Goal: Task Accomplishment & Management: Use online tool/utility

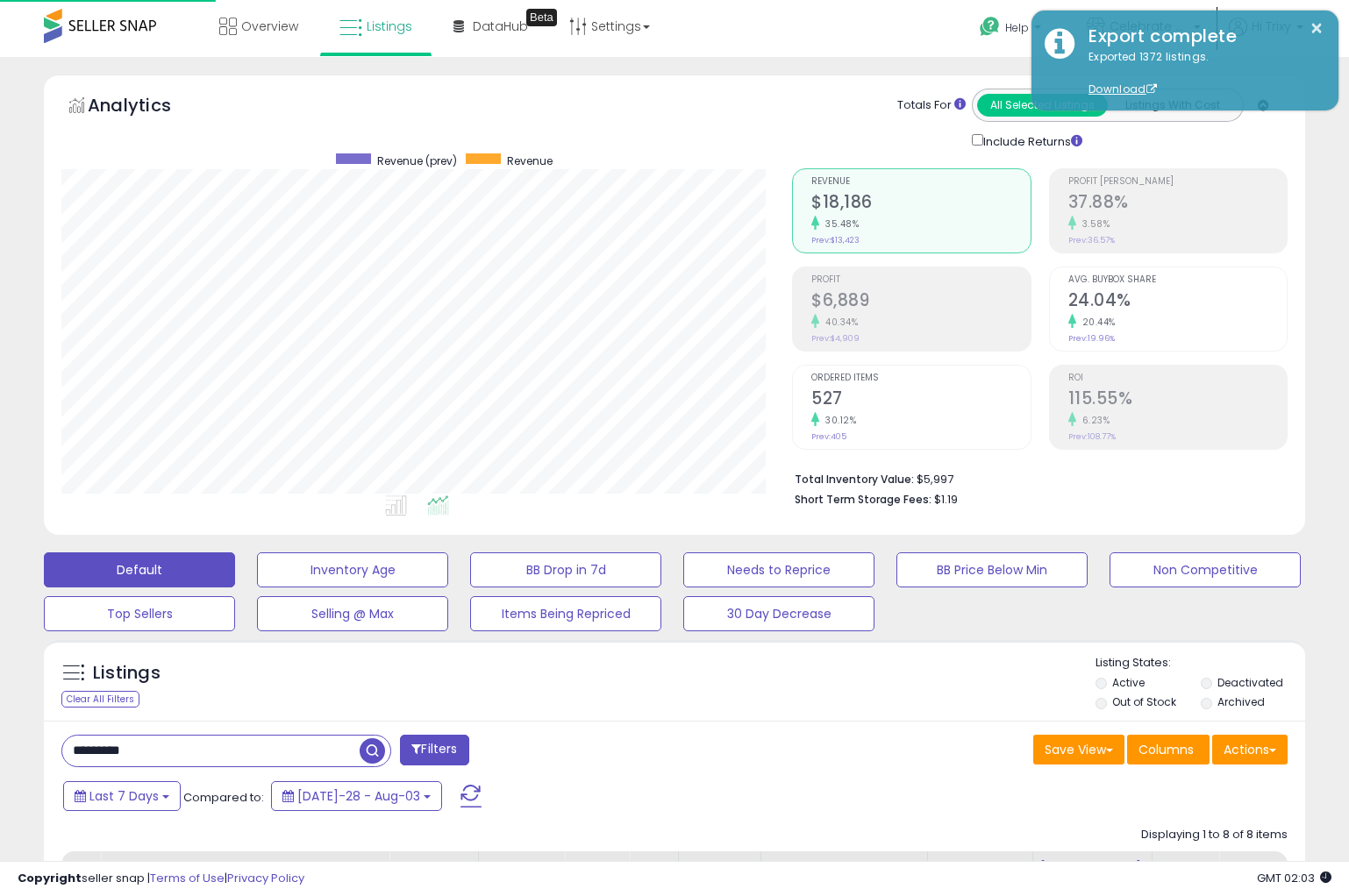
select select "**"
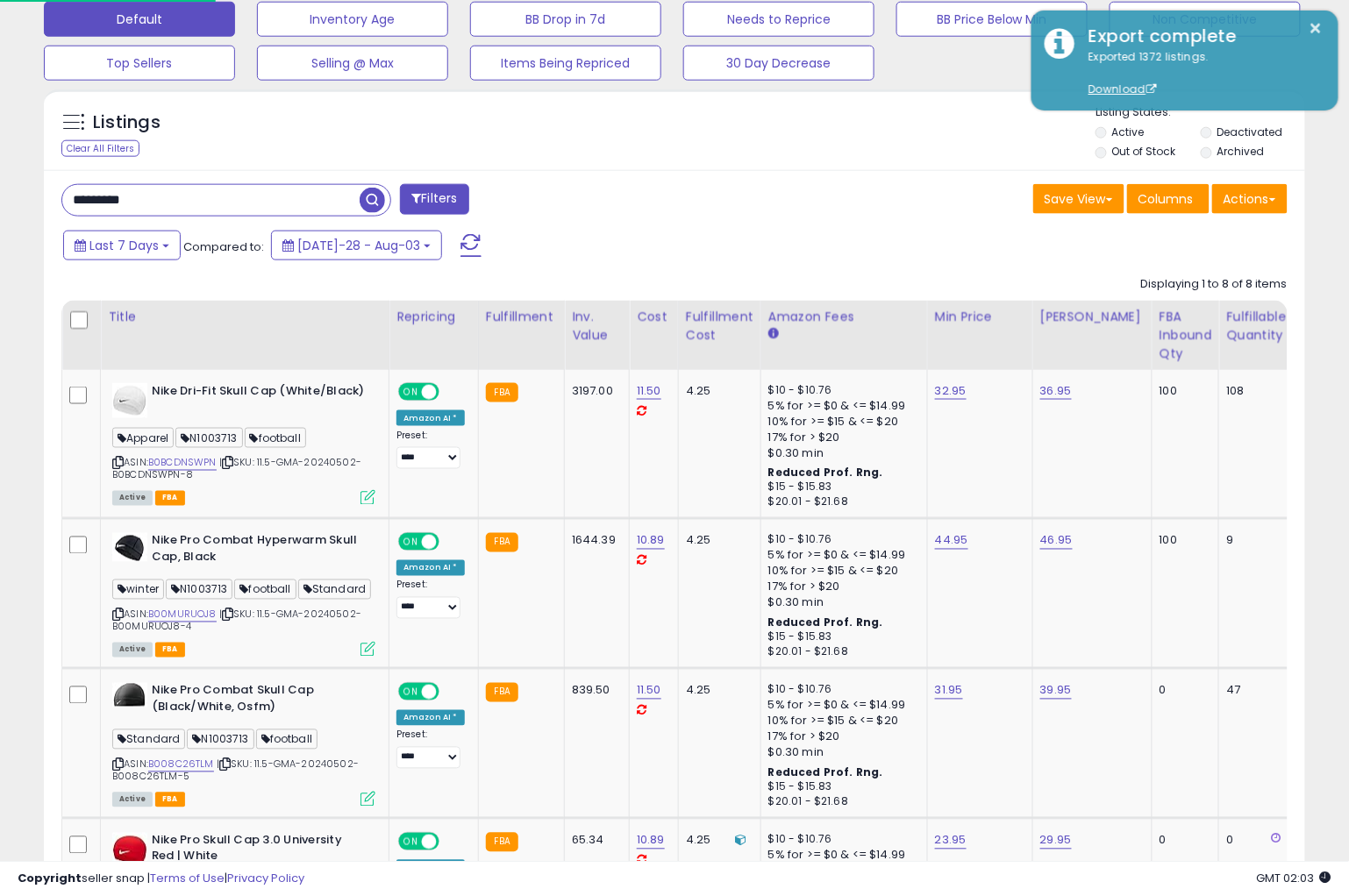
scroll to position [359, 731]
click at [105, 152] on div "Clear All Filters" at bounding box center [100, 148] width 78 height 17
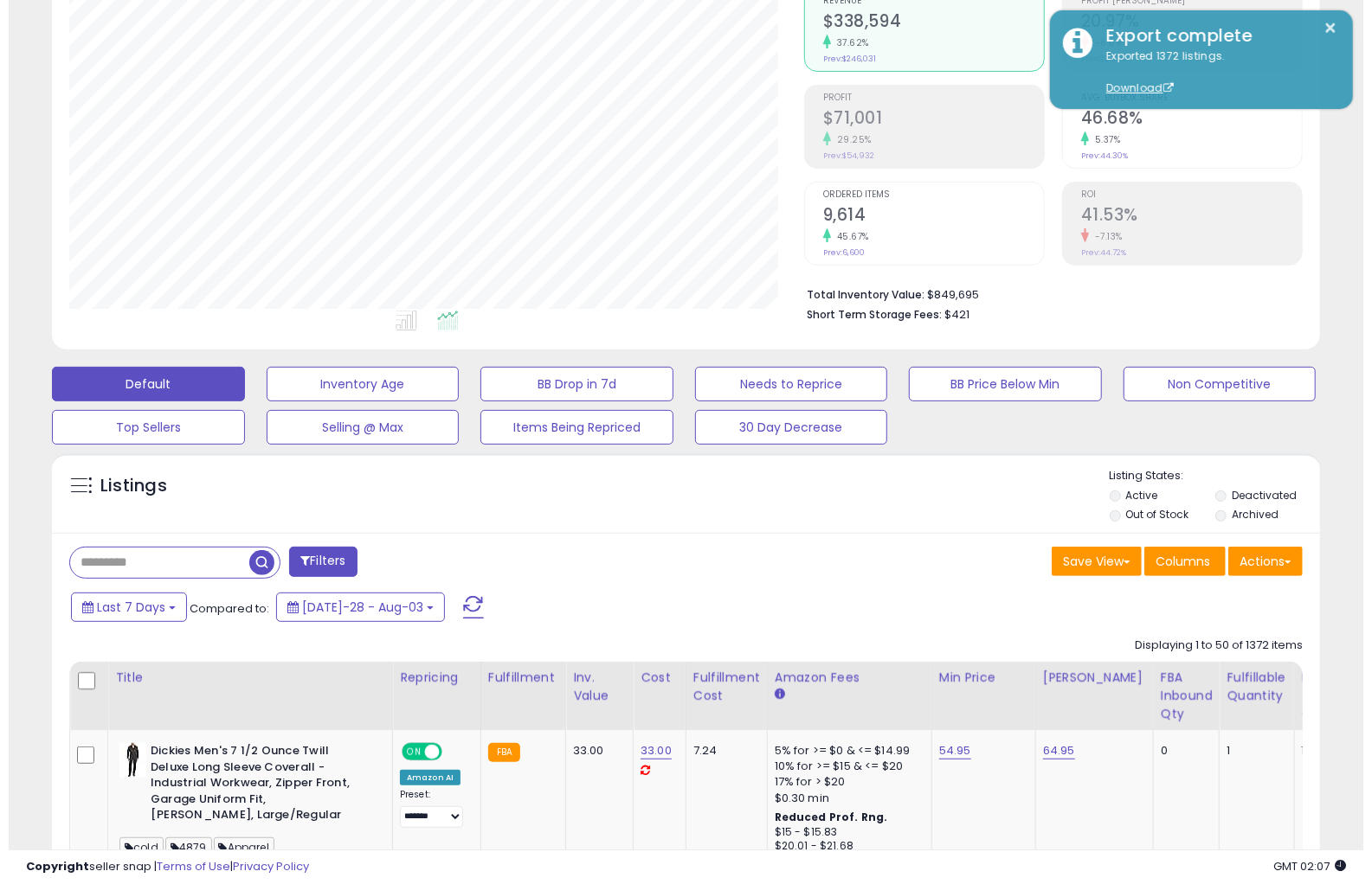
scroll to position [354, 734]
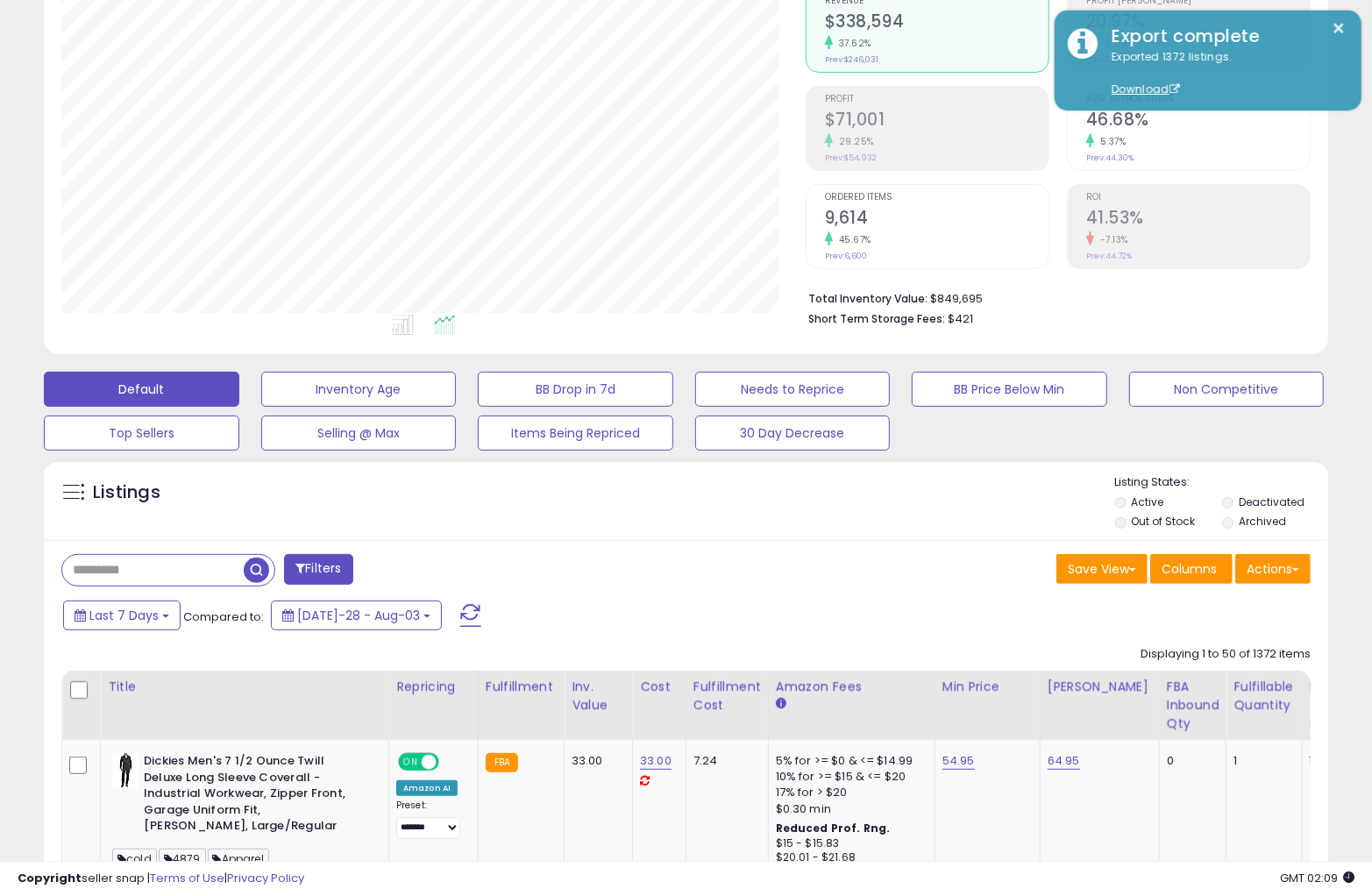
click at [314, 566] on button "Filters" at bounding box center [318, 569] width 69 height 31
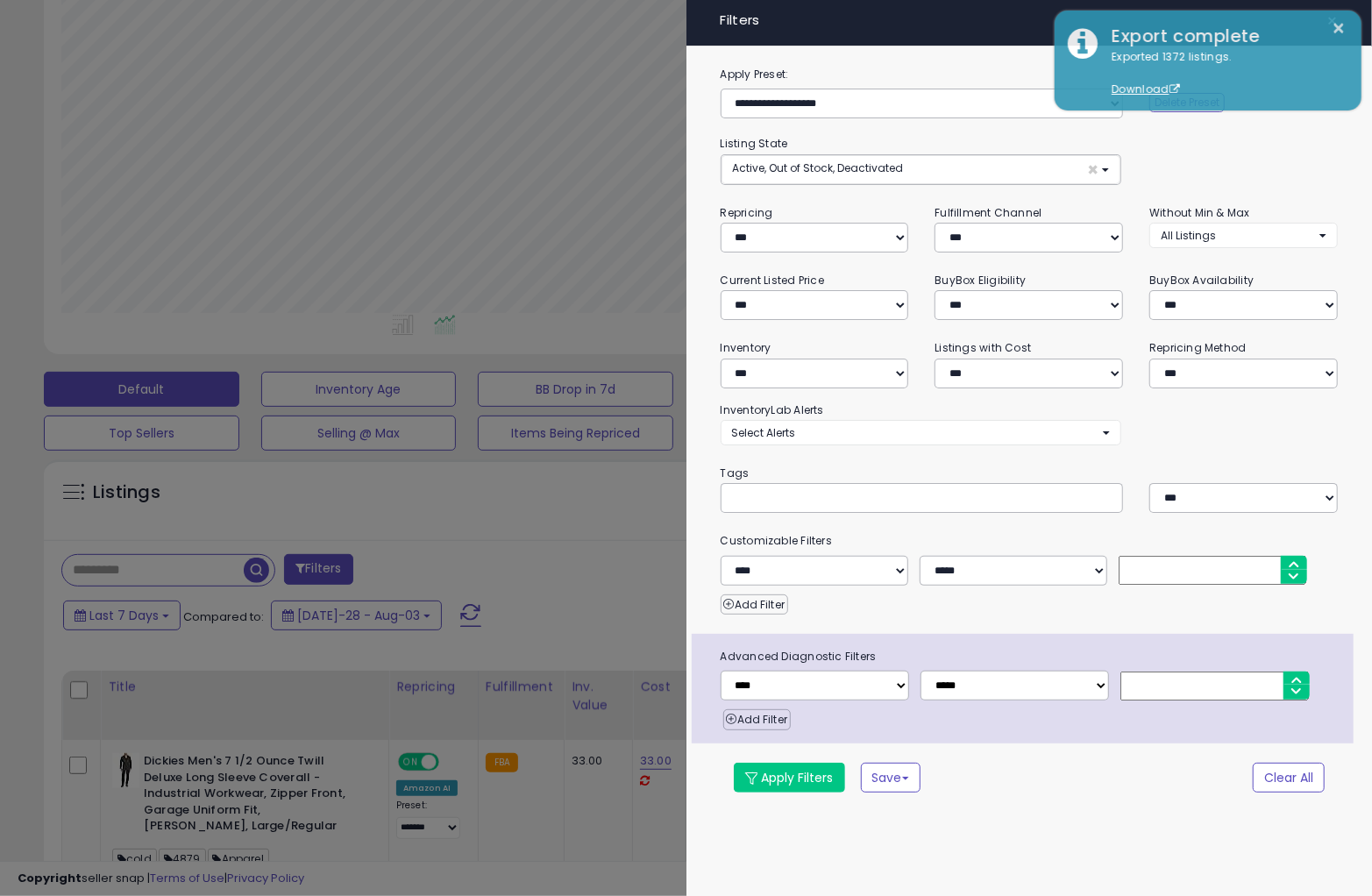
scroll to position [359, 755]
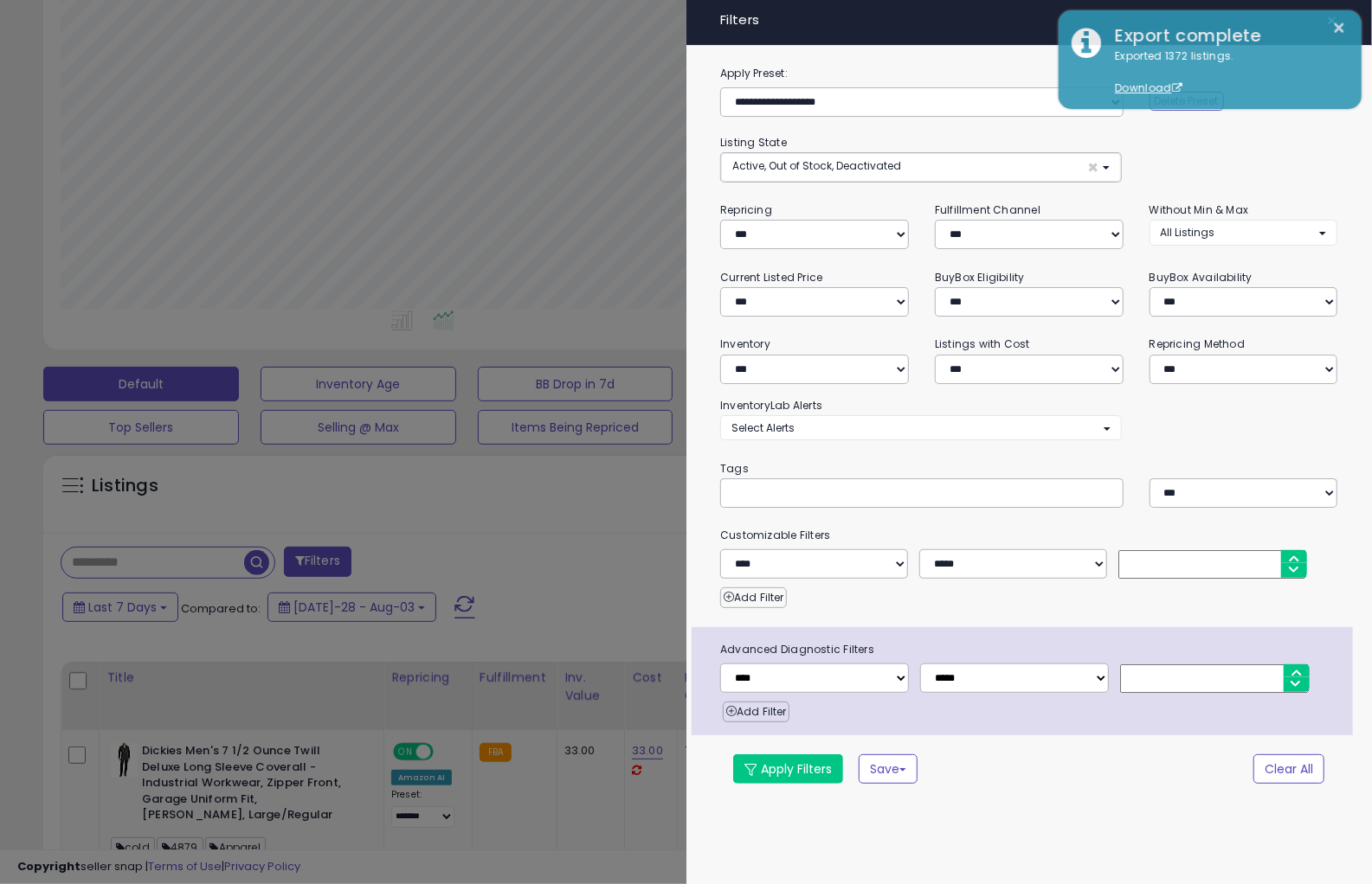
drag, startPoint x: 487, startPoint y: 678, endPoint x: 620, endPoint y: 609, distance: 149.8
click at [488, 671] on div at bounding box center [686, 442] width 1372 height 884
click at [530, 597] on div at bounding box center [686, 442] width 1372 height 884
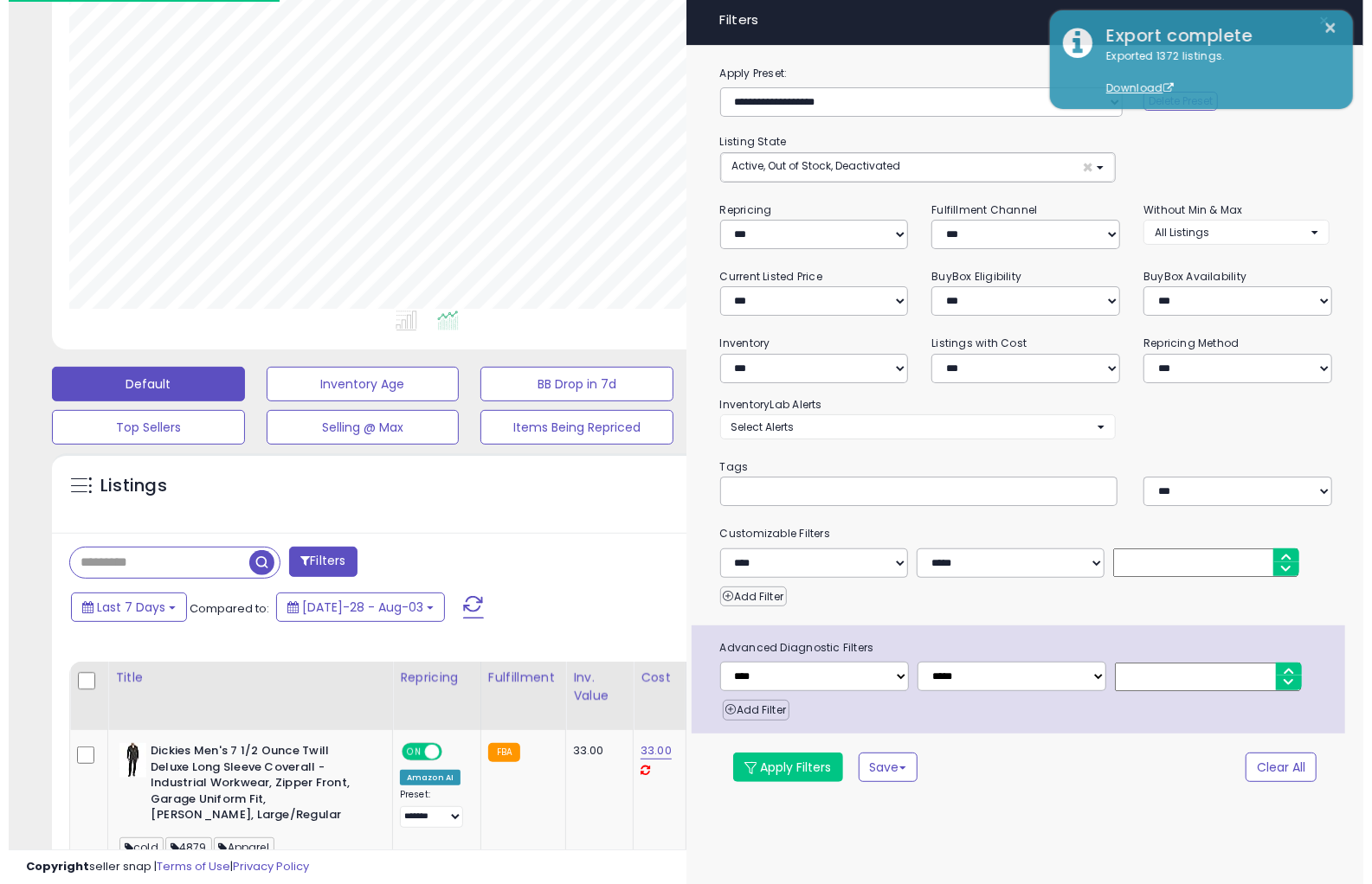
scroll to position [864830, 864688]
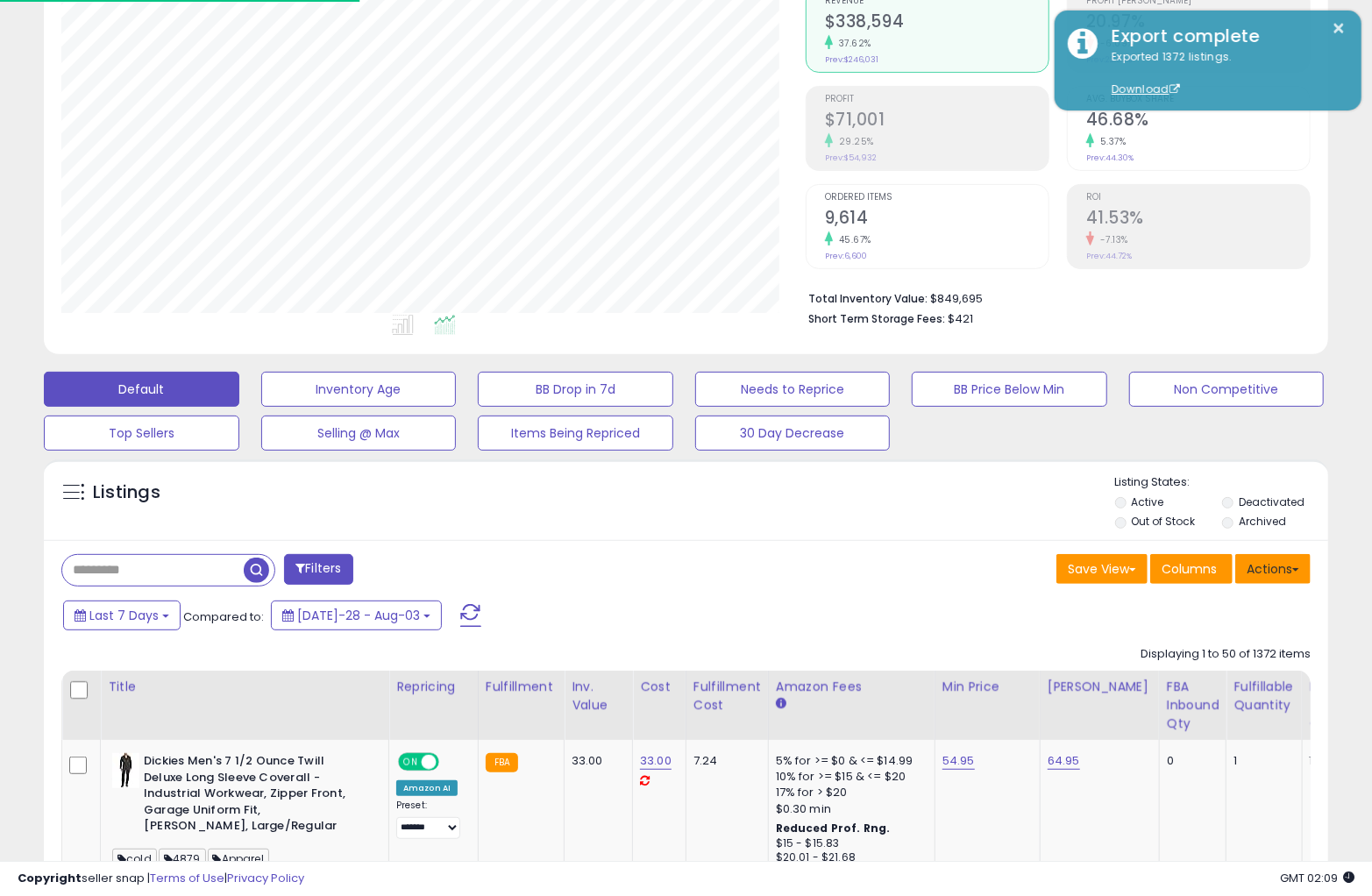
click at [1266, 581] on button "Actions" at bounding box center [1273, 569] width 76 height 30
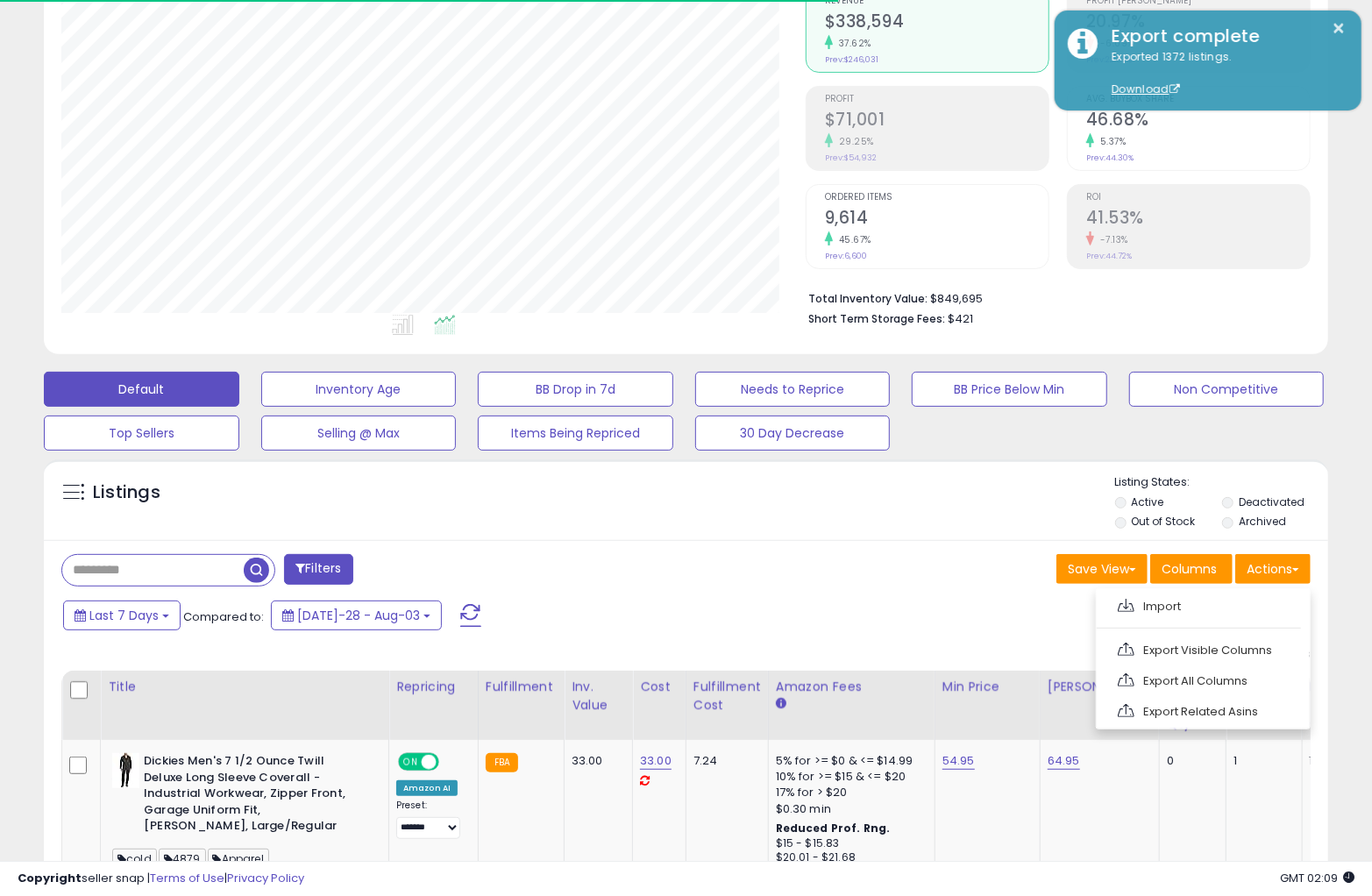
click at [1264, 593] on ul "Import Export Visible Columns Export All Columns Export Related Asins" at bounding box center [1203, 659] width 215 height 141
click at [1278, 575] on button "Actions" at bounding box center [1273, 569] width 76 height 30
click at [1260, 615] on link "Import" at bounding box center [1201, 606] width 192 height 27
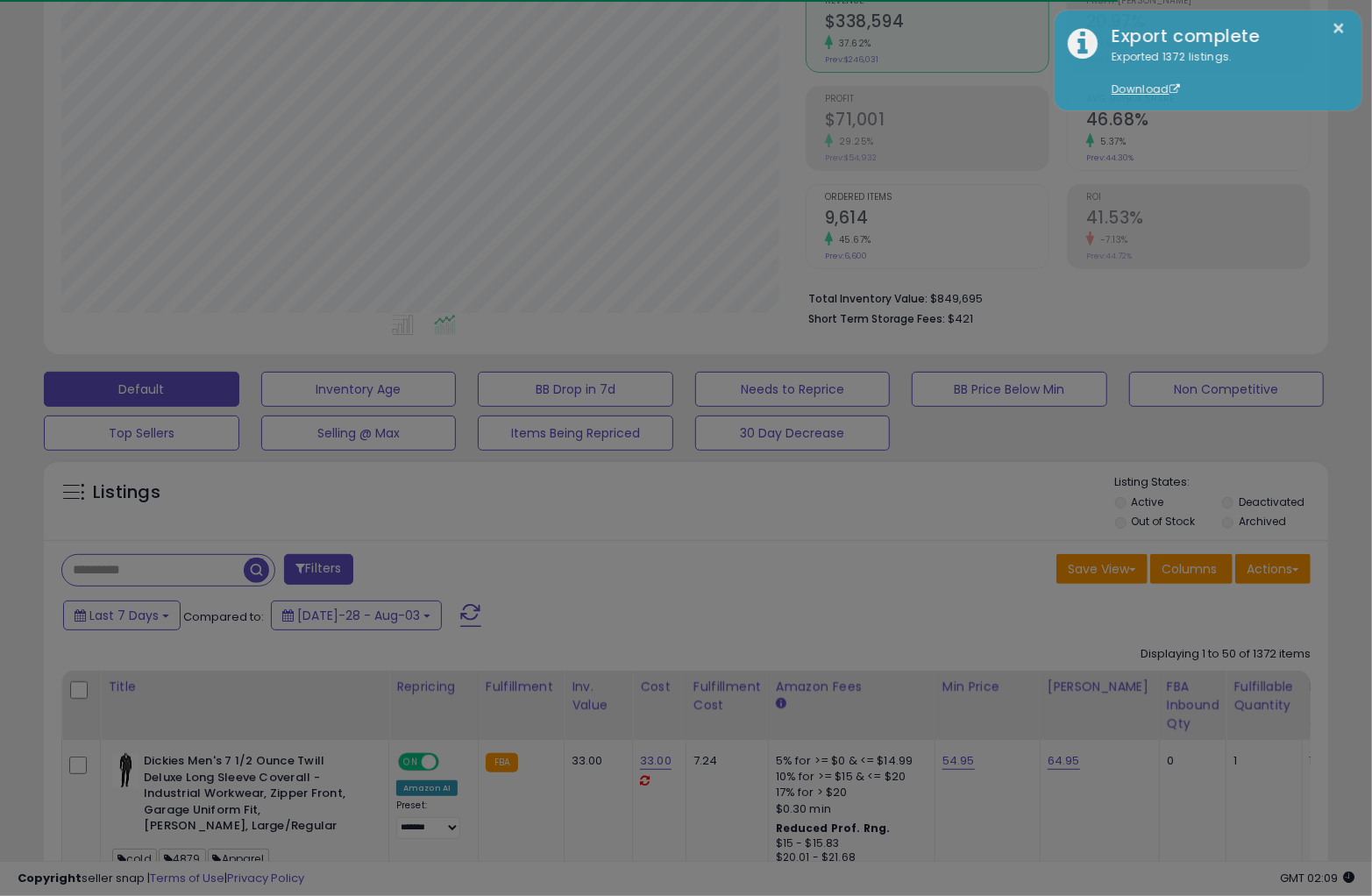
scroll to position [359, 755]
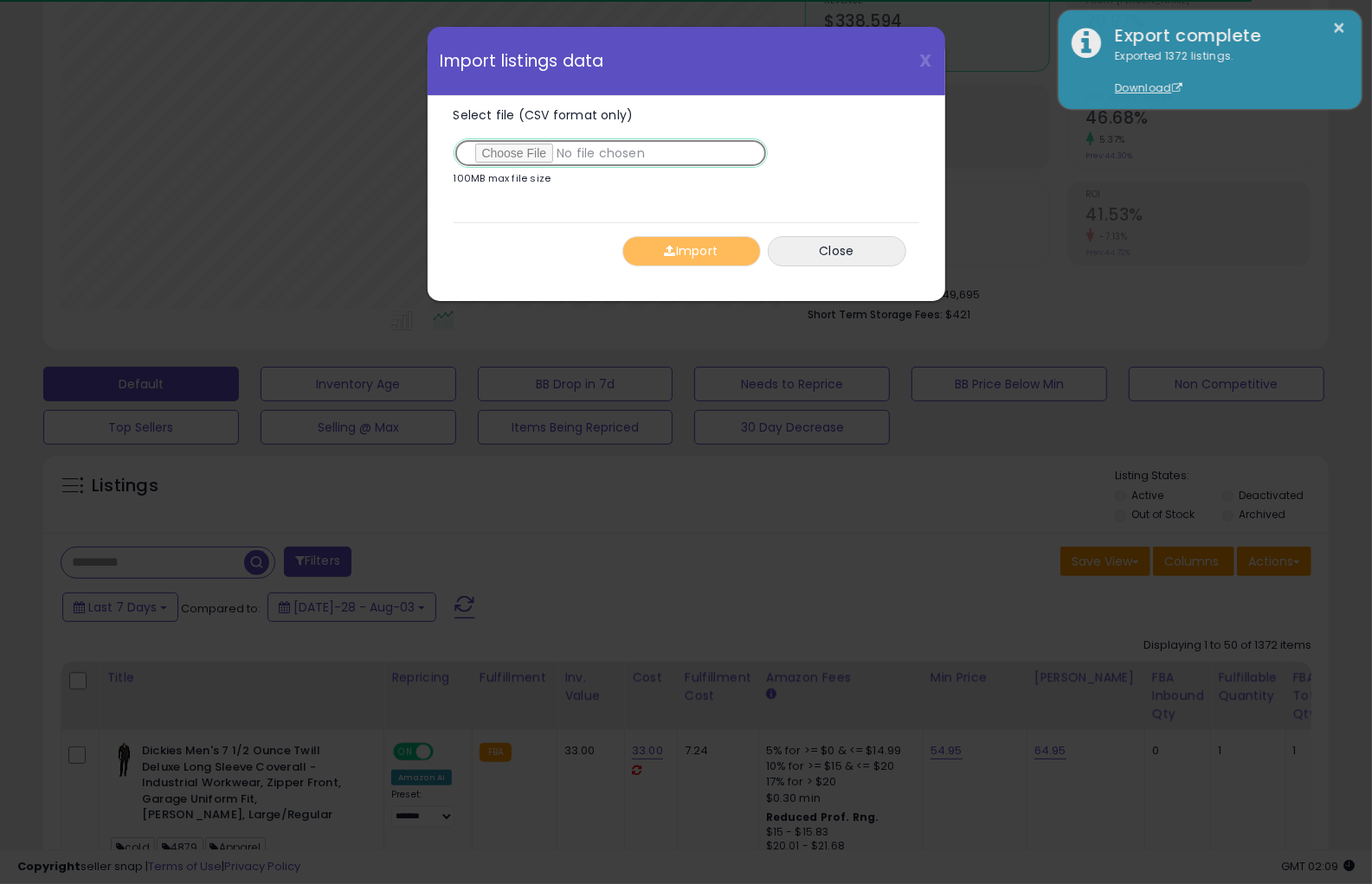
click at [544, 150] on input "Select file (CSV format only)" at bounding box center [610, 153] width 314 height 29
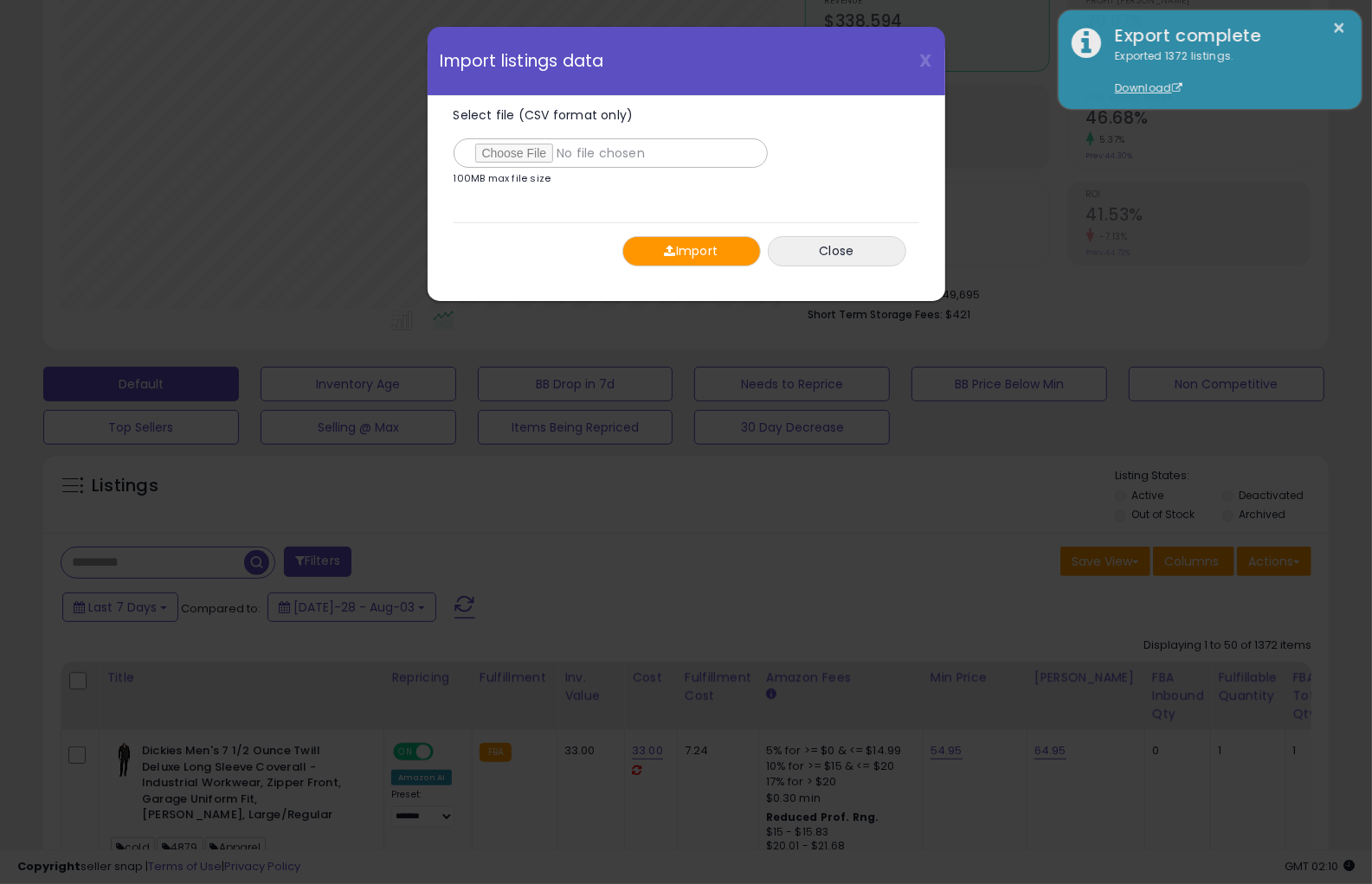
click at [677, 251] on button "Import" at bounding box center [691, 251] width 138 height 30
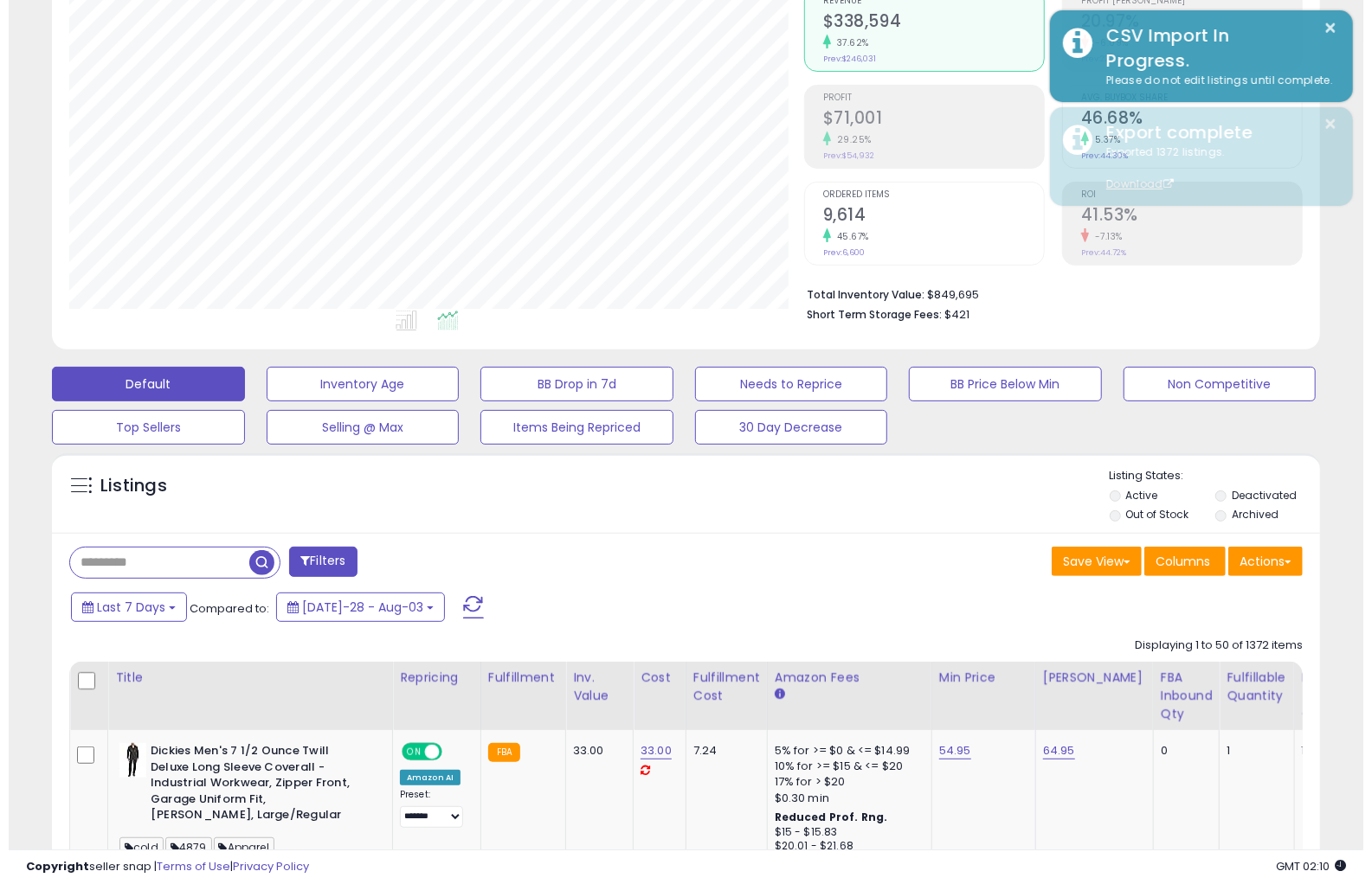
scroll to position [864830, 864688]
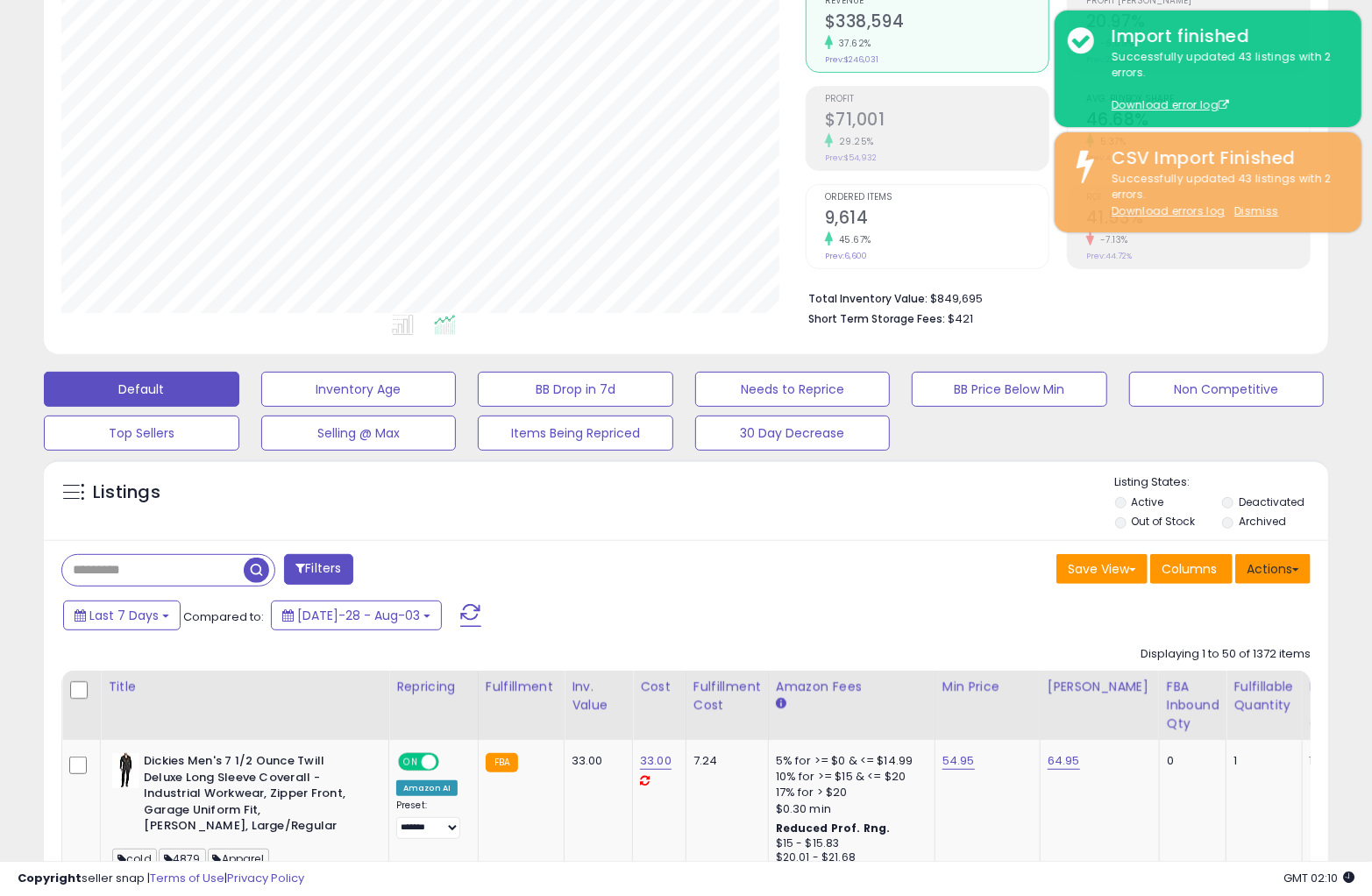
click at [1285, 563] on button "Actions" at bounding box center [1273, 569] width 76 height 30
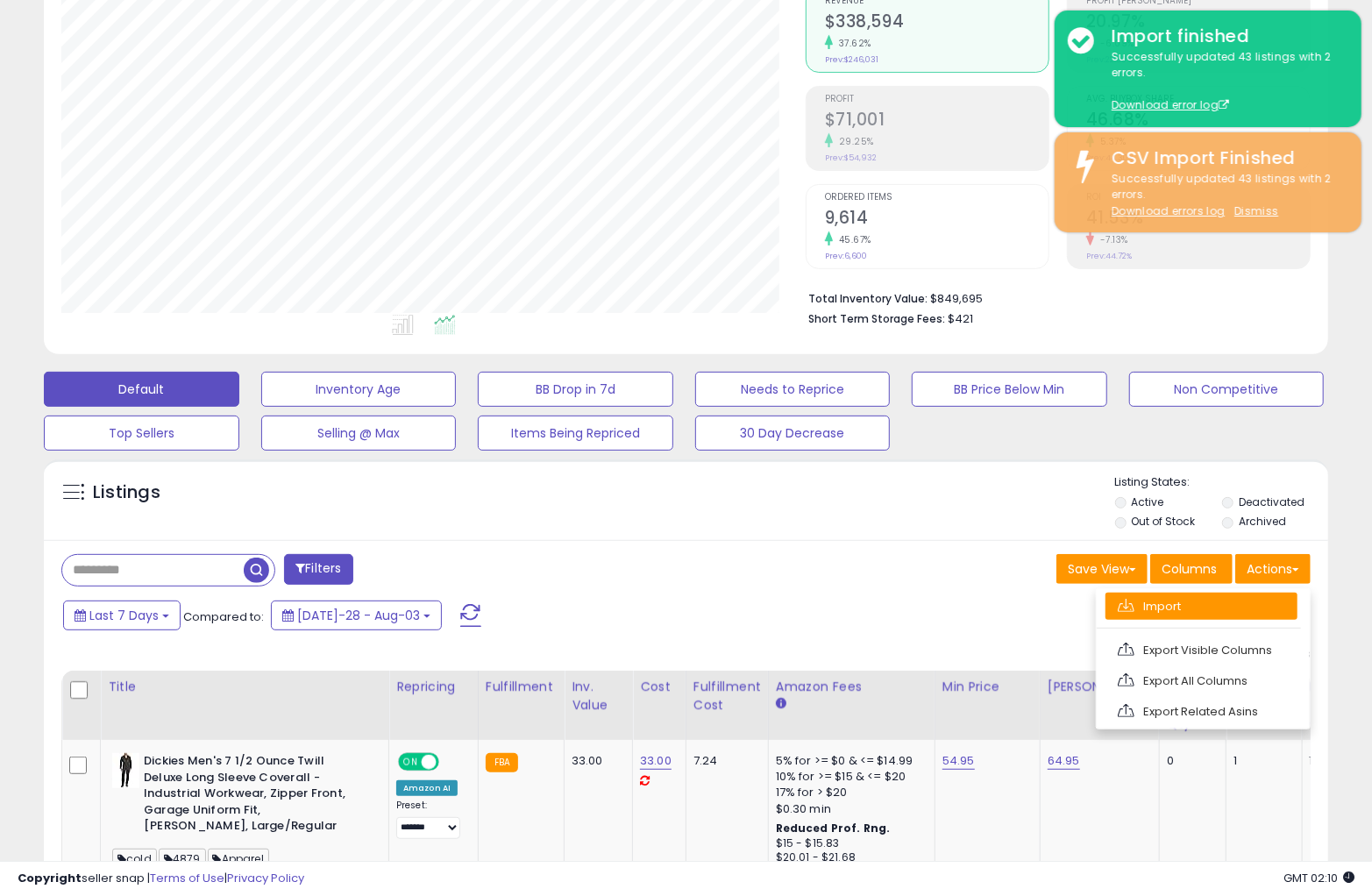
click at [1261, 602] on link "Import" at bounding box center [1201, 606] width 192 height 27
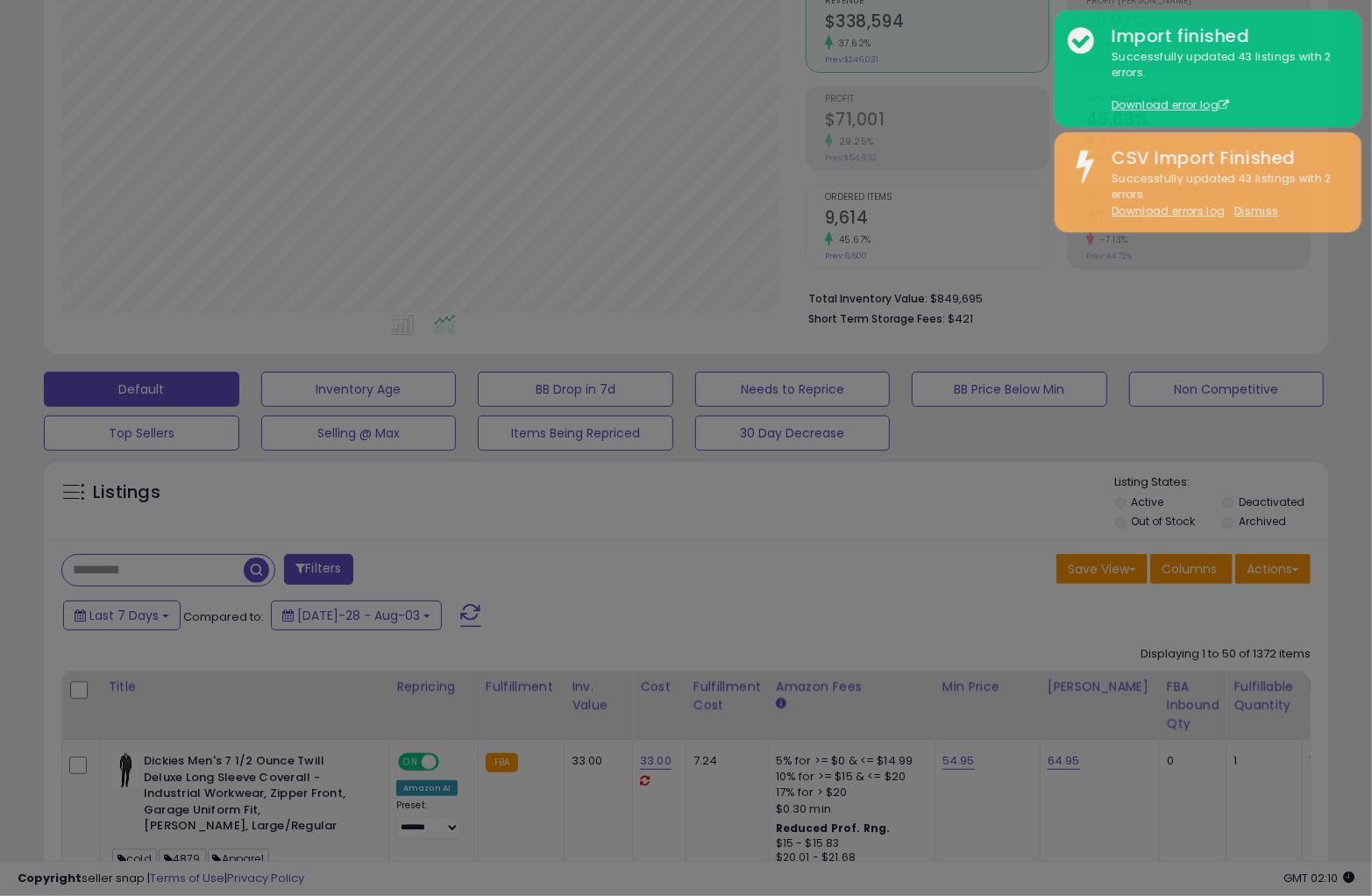
scroll to position [359, 755]
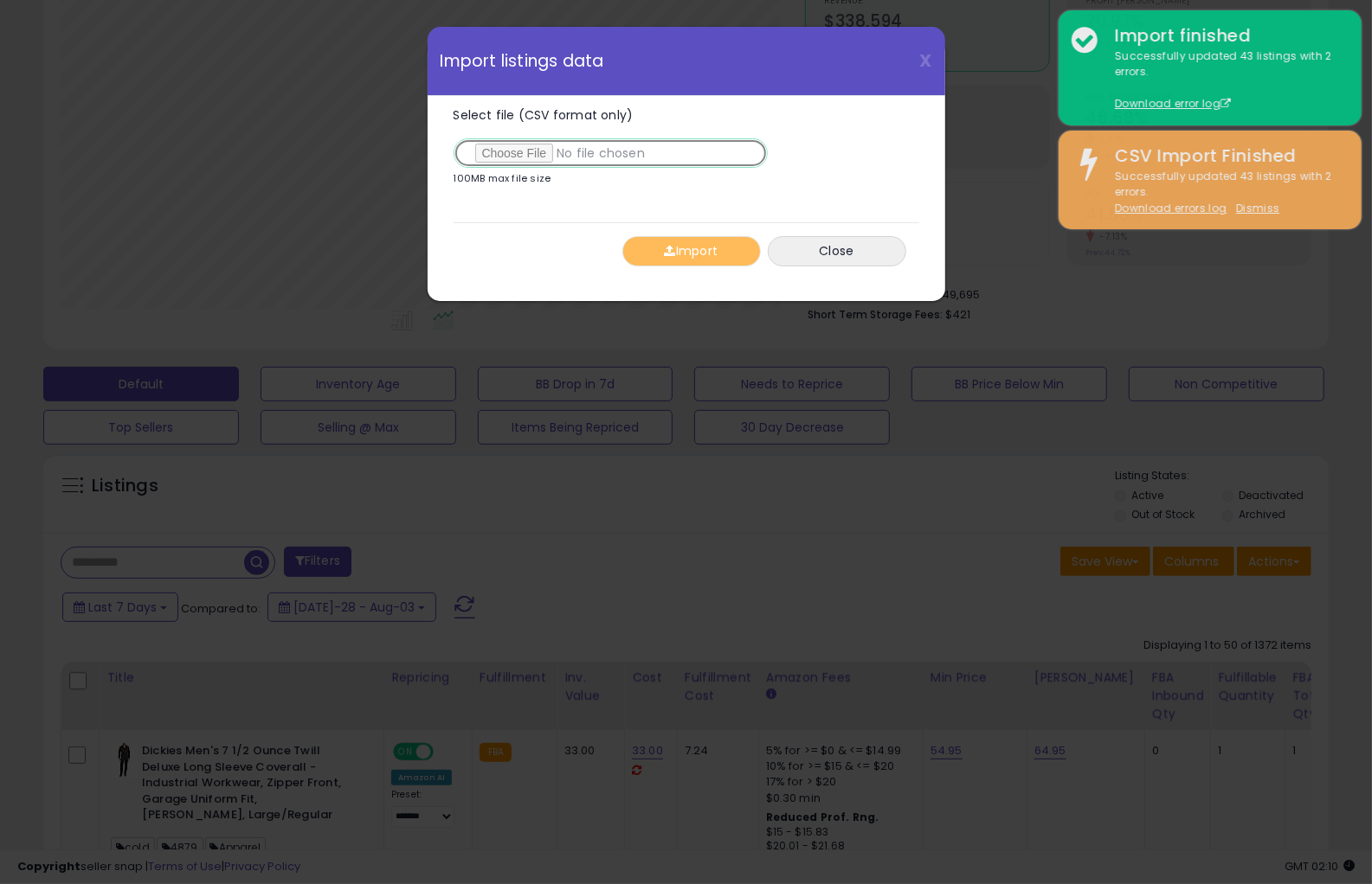
click at [528, 157] on input "Select file (CSV format only)" at bounding box center [610, 153] width 314 height 29
type input "**********"
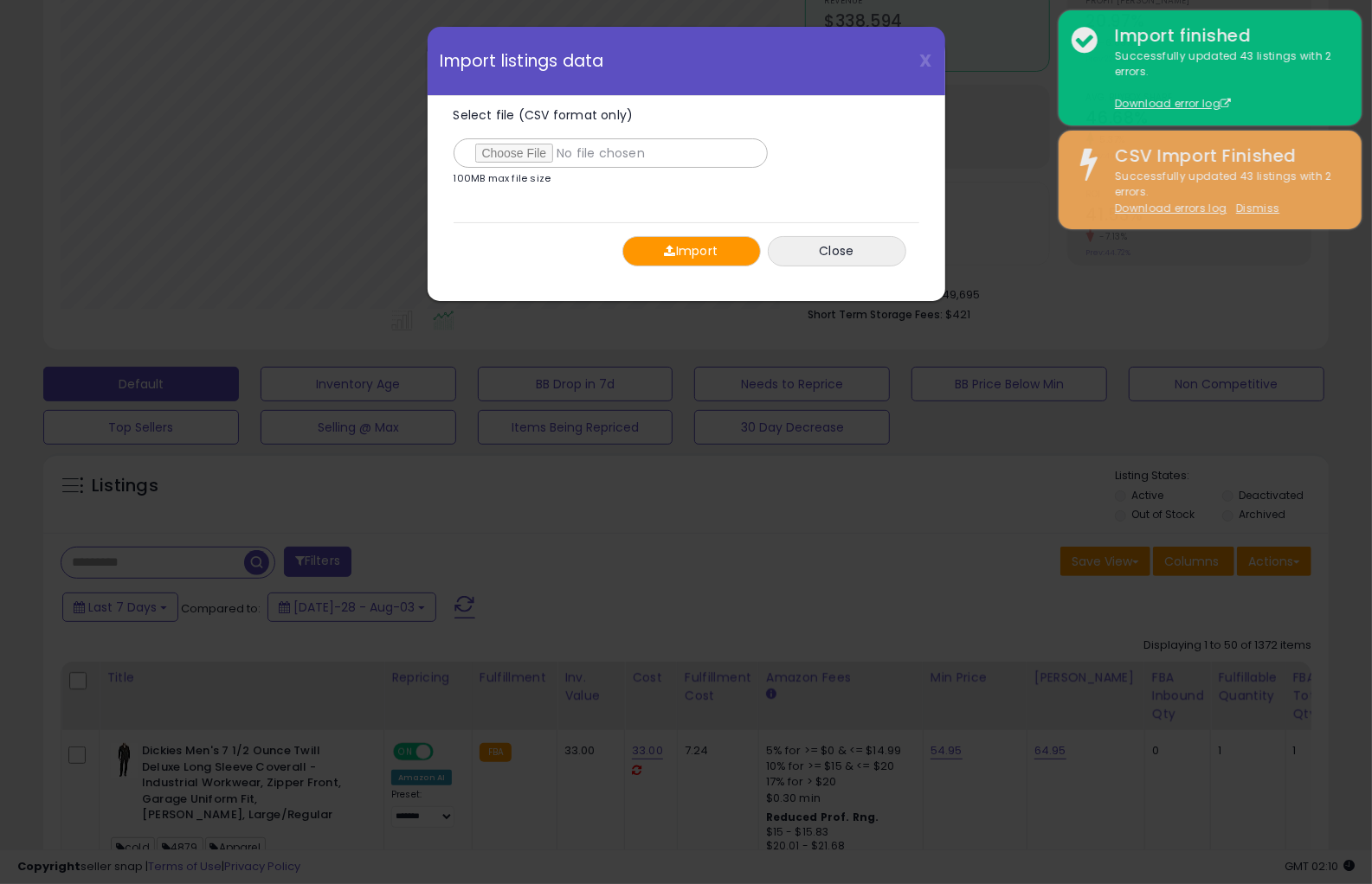
click at [679, 251] on button "Import" at bounding box center [691, 251] width 138 height 30
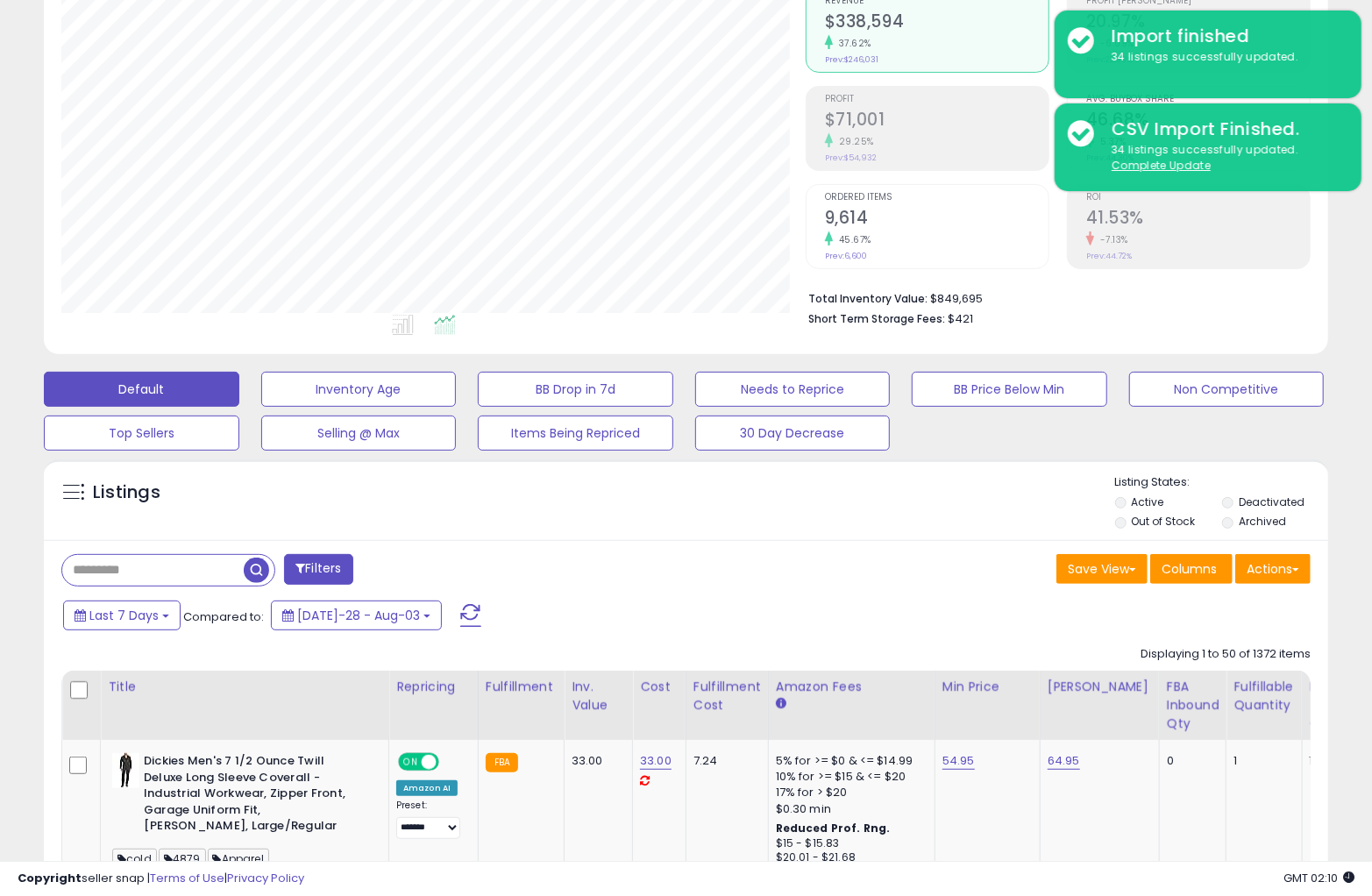
scroll to position [876569, 875966]
